Goal: Information Seeking & Learning: Learn about a topic

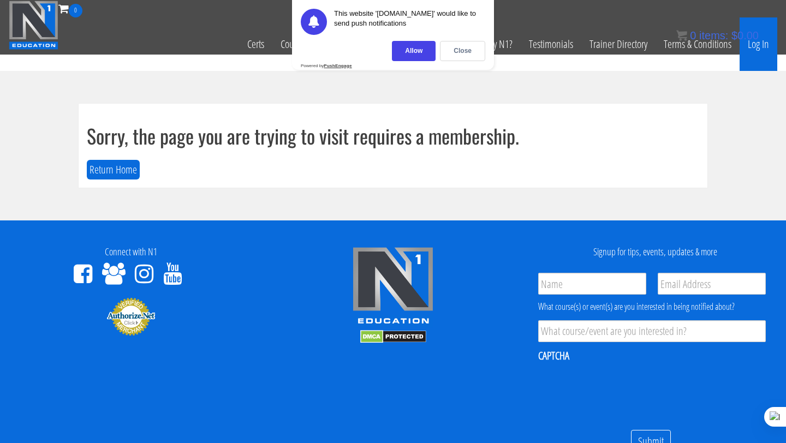
click at [759, 48] on link "Log In" at bounding box center [758, 43] width 38 height 53
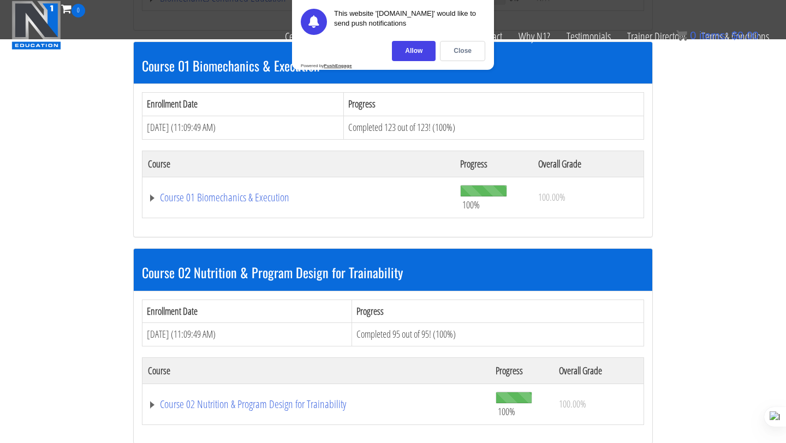
scroll to position [368, 0]
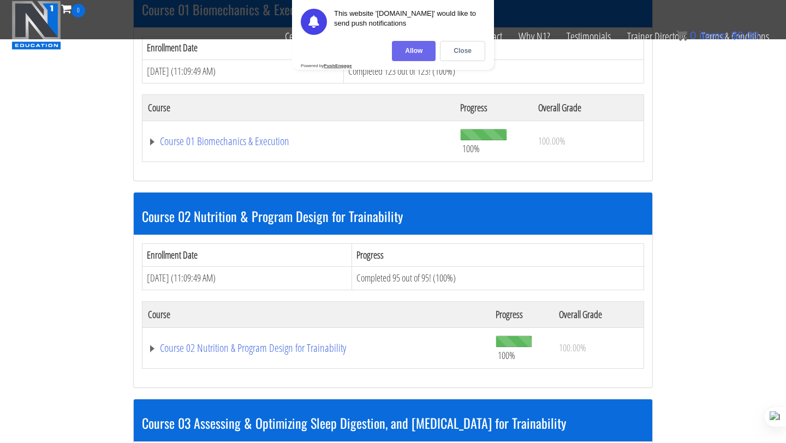
click at [423, 51] on div "Allow" at bounding box center [414, 51] width 44 height 20
click at [457, 49] on link "FREE Course" at bounding box center [435, 36] width 65 height 38
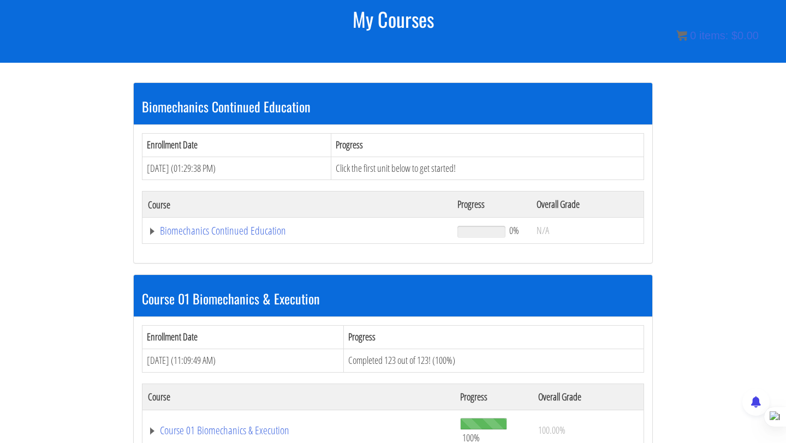
scroll to position [281, 0]
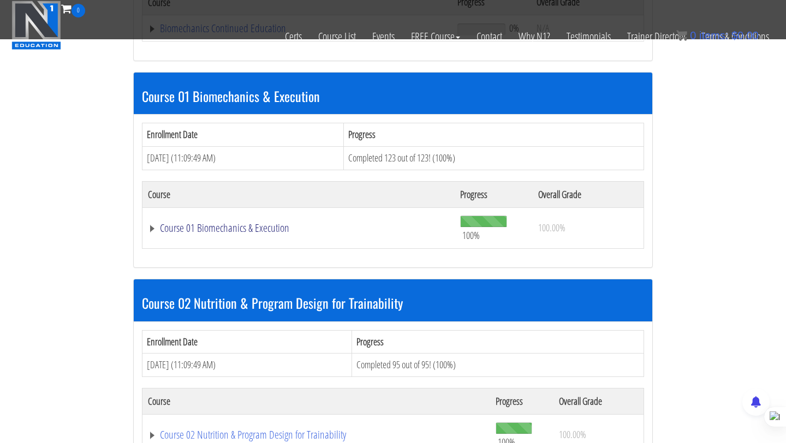
click at [260, 229] on link "Course 01 Biomechanics & Execution" at bounding box center [298, 228] width 301 height 11
